Goal: Communication & Community: Answer question/provide support

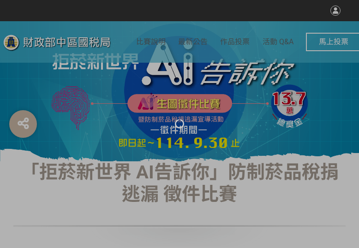
select select "vote"
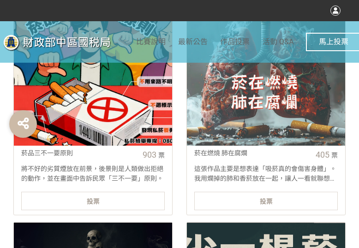
scroll to position [415, 0]
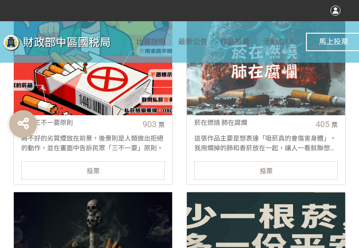
click at [114, 166] on div "投票" at bounding box center [92, 170] width 143 height 18
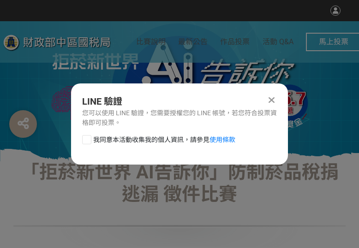
click at [86, 136] on div at bounding box center [86, 139] width 9 height 9
checkbox input "true"
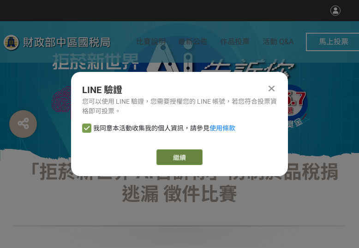
click at [193, 149] on link "繼續" at bounding box center [179, 157] width 46 height 16
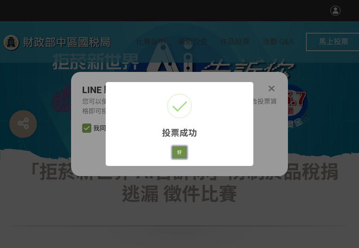
click at [178, 153] on button "好" at bounding box center [179, 152] width 15 height 13
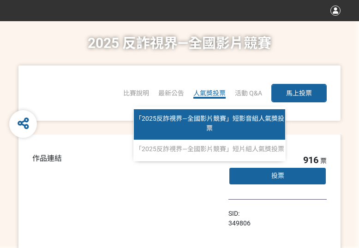
click at [205, 118] on span "「2025反詐視界—全國影片競賽」短影音組人氣獎投票" at bounding box center [209, 123] width 149 height 17
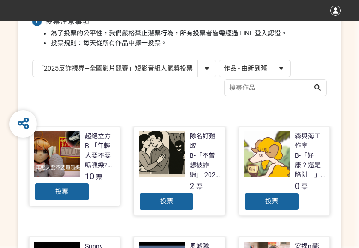
scroll to position [92, 0]
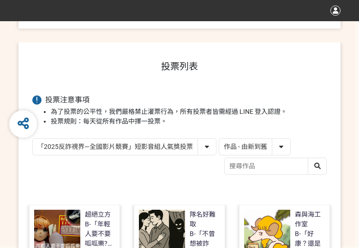
click at [242, 150] on select "作品 - 由新到舊 作品 - 由舊到新 票數 - 由多到少 票數 - 由少到多" at bounding box center [254, 147] width 71 height 16
select select "vote"
click at [219, 139] on select "作品 - 由新到舊 作品 - 由舊到新 票數 - 由多到少 票數 - 由少到多" at bounding box center [254, 147] width 71 height 16
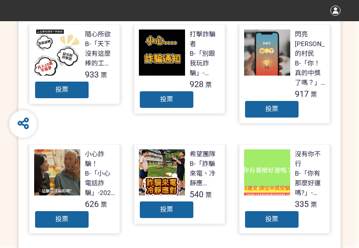
scroll to position [277, 0]
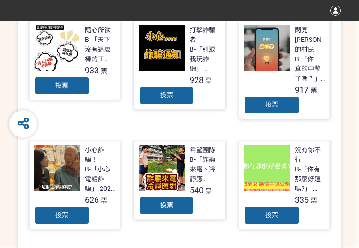
click at [78, 79] on div "投票" at bounding box center [61, 86] width 55 height 18
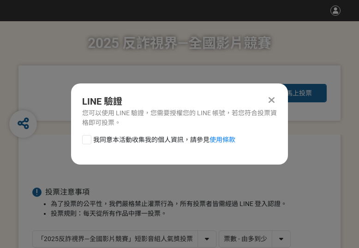
click at [89, 141] on div at bounding box center [86, 139] width 9 height 9
checkbox input "true"
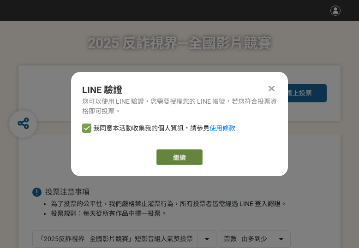
click at [179, 160] on button "繼續" at bounding box center [179, 157] width 46 height 16
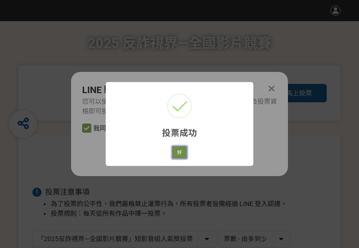
click at [181, 156] on button "好" at bounding box center [179, 152] width 15 height 13
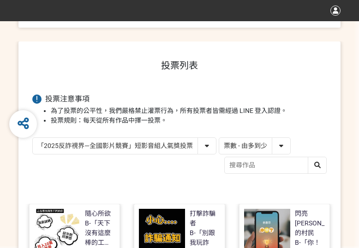
scroll to position [210, 0]
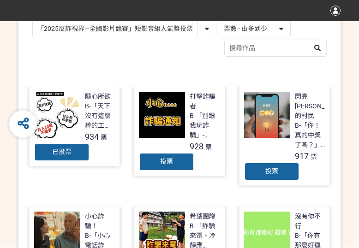
click at [122, 34] on select "「2025反詐視界—全國影片競賽」短影音組人氣獎投票 「2025反詐視界—全國影片競賽」短片組人氣獎投票" at bounding box center [124, 29] width 183 height 16
select select "13146"
click at [33, 21] on select "「2025反詐視界—全國影片競賽」短影音組人氣獎投票 「2025反詐視界—全國影片競賽」短片組人氣獎投票" at bounding box center [124, 29] width 183 height 16
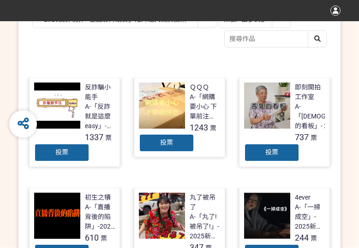
scroll to position [231, 0]
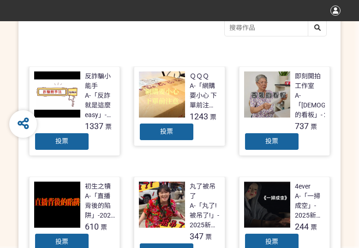
click at [55, 139] on span "投票" at bounding box center [61, 140] width 13 height 7
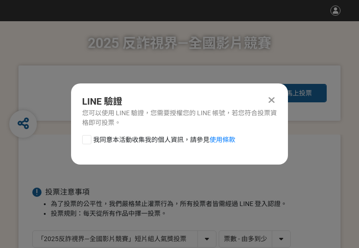
scroll to position [0, 0]
click at [83, 140] on div at bounding box center [86, 139] width 9 height 9
checkbox input "true"
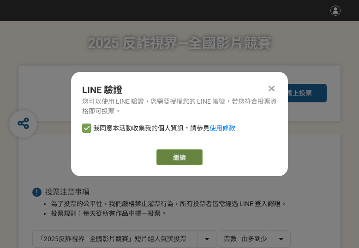
click at [199, 161] on button "繼續" at bounding box center [179, 157] width 46 height 16
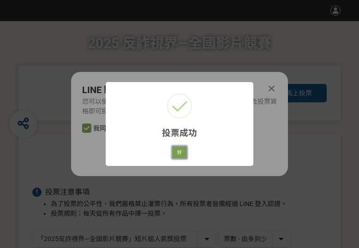
drag, startPoint x: 182, startPoint y: 154, endPoint x: 187, endPoint y: 154, distance: 5.5
click at [182, 154] on button "好" at bounding box center [179, 152] width 15 height 13
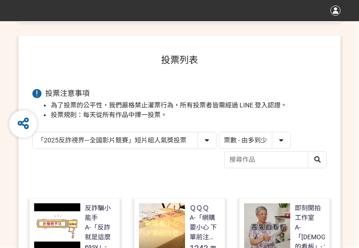
scroll to position [164, 0]
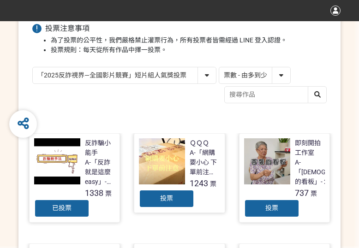
click at [193, 75] on select "「2025反詐視界—全國影片競賽」短影音組人氣獎投票 「2025反詐視界—全國影片競賽」短片組人氣獎投票" at bounding box center [124, 75] width 183 height 16
select select "13147"
click at [33, 67] on select "「2025反詐視界—全國影片競賽」短影音組人氣獎投票 「2025反詐視界—全國影片競賽」短片組人氣獎投票" at bounding box center [124, 75] width 183 height 16
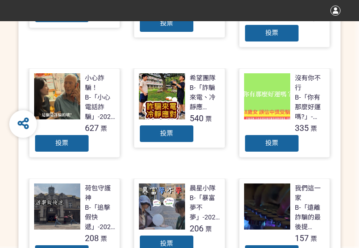
scroll to position [339, 0]
